Goal: Information Seeking & Learning: Learn about a topic

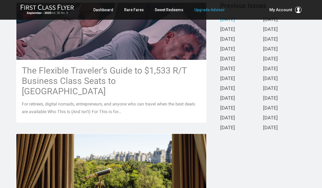
scroll to position [147, 0]
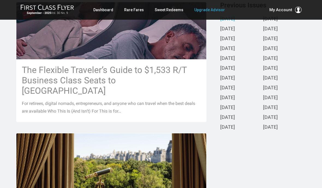
click at [79, 73] on h3 "The Flexible Traveler’s Guide to $1,533 R/T Business Class Seats to [GEOGRAPHIC…" at bounding box center [111, 80] width 179 height 31
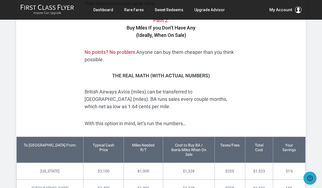
scroll to position [1262, 0]
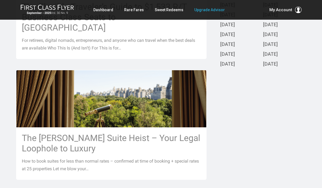
scroll to position [211, 0]
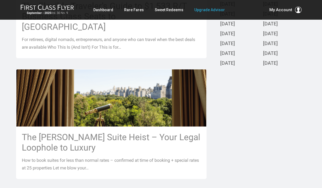
click at [60, 133] on h3 "The [PERSON_NAME] Suite Heist – Your Legal Loophole to Luxury" at bounding box center [111, 142] width 179 height 21
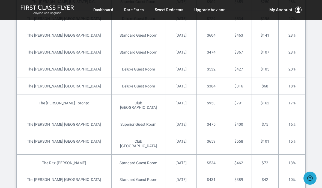
scroll to position [1402, 0]
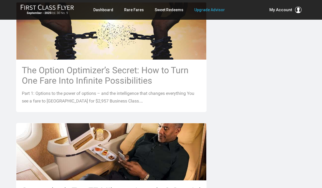
scroll to position [398, 0]
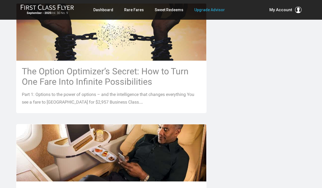
click at [79, 66] on h3 "The Option Optimizer’s Secret: How to Turn One Fare Into Infinite Possibilities" at bounding box center [111, 76] width 179 height 21
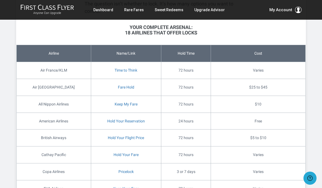
scroll to position [1422, 0]
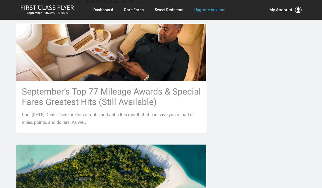
scroll to position [498, 0]
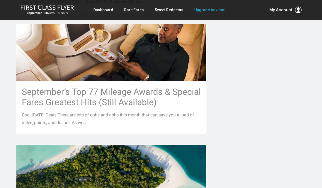
click at [70, 92] on h3 "September’s Top 77 Mileage Awards & Special Fares Greatest Hits (Still Availabl…" at bounding box center [111, 97] width 179 height 21
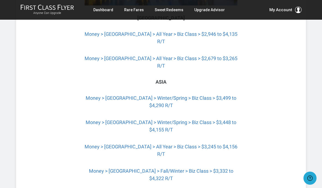
scroll to position [1257, 0]
